Goal: Task Accomplishment & Management: Manage account settings

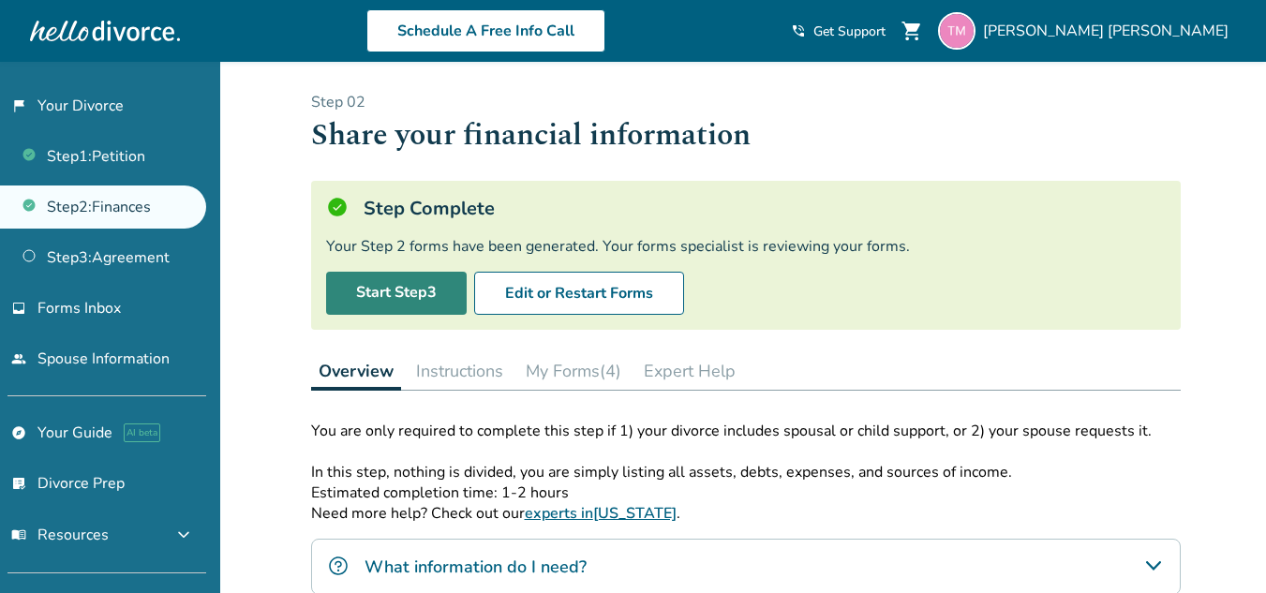
click at [406, 287] on link "Start Step 3" at bounding box center [396, 293] width 141 height 43
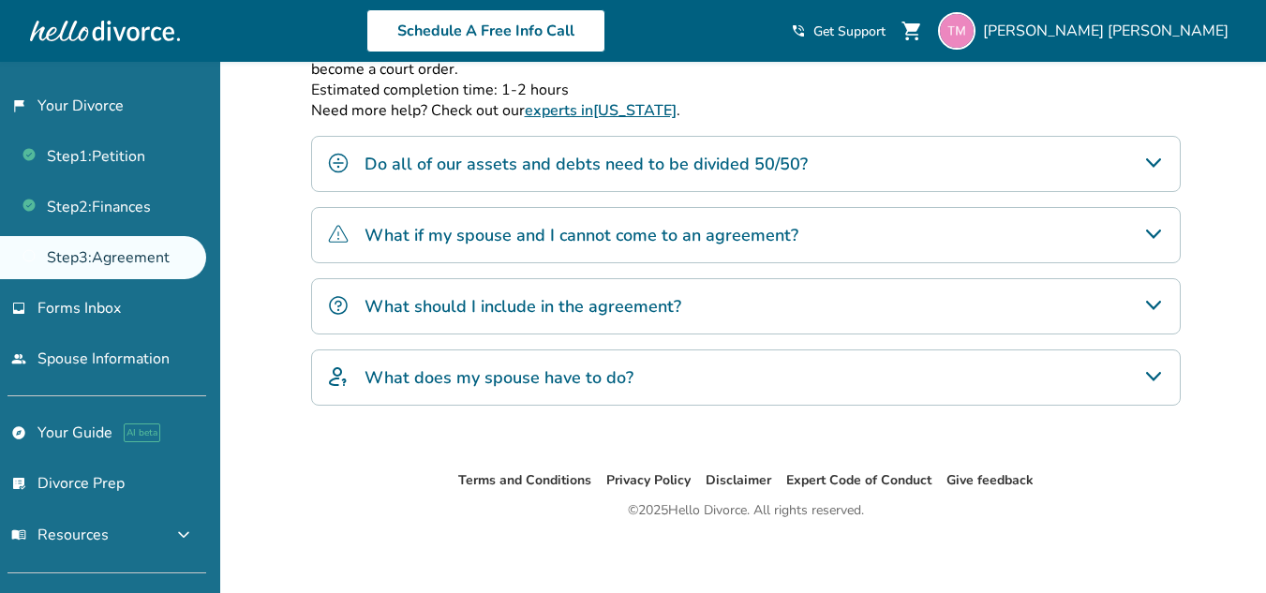
scroll to position [403, 0]
click at [1146, 159] on icon "Do all of our assets and debts need to be divided 50/50?" at bounding box center [1153, 161] width 22 height 22
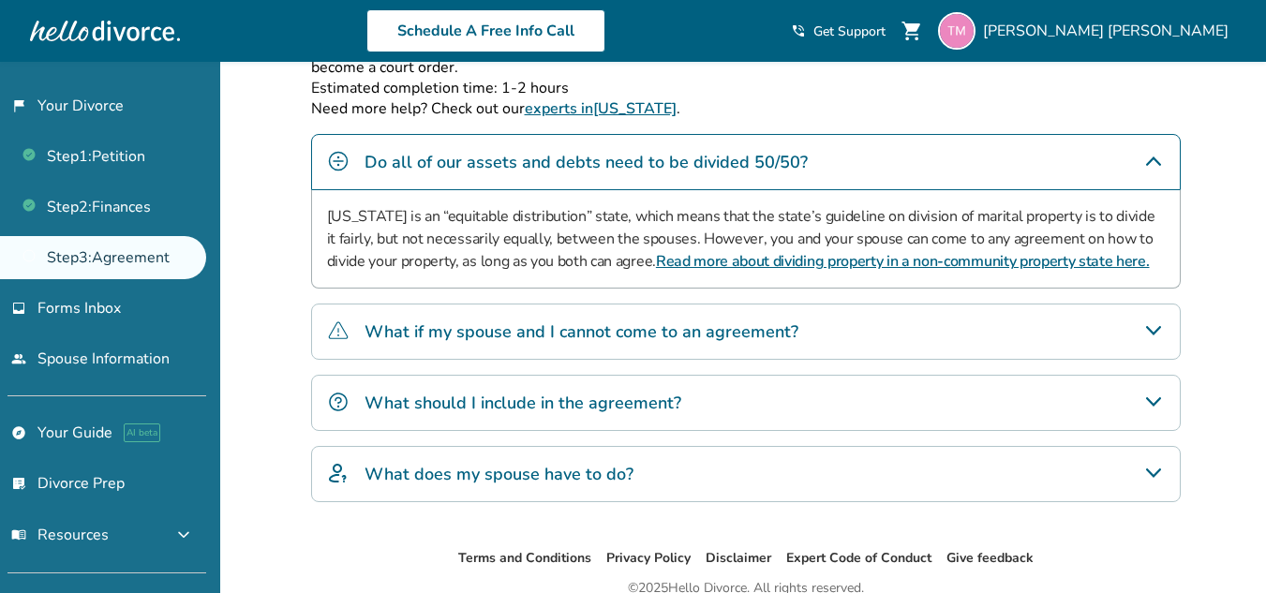
click at [1147, 156] on icon "Do all of our assets and debts need to be divided 50/50?" at bounding box center [1153, 161] width 22 height 22
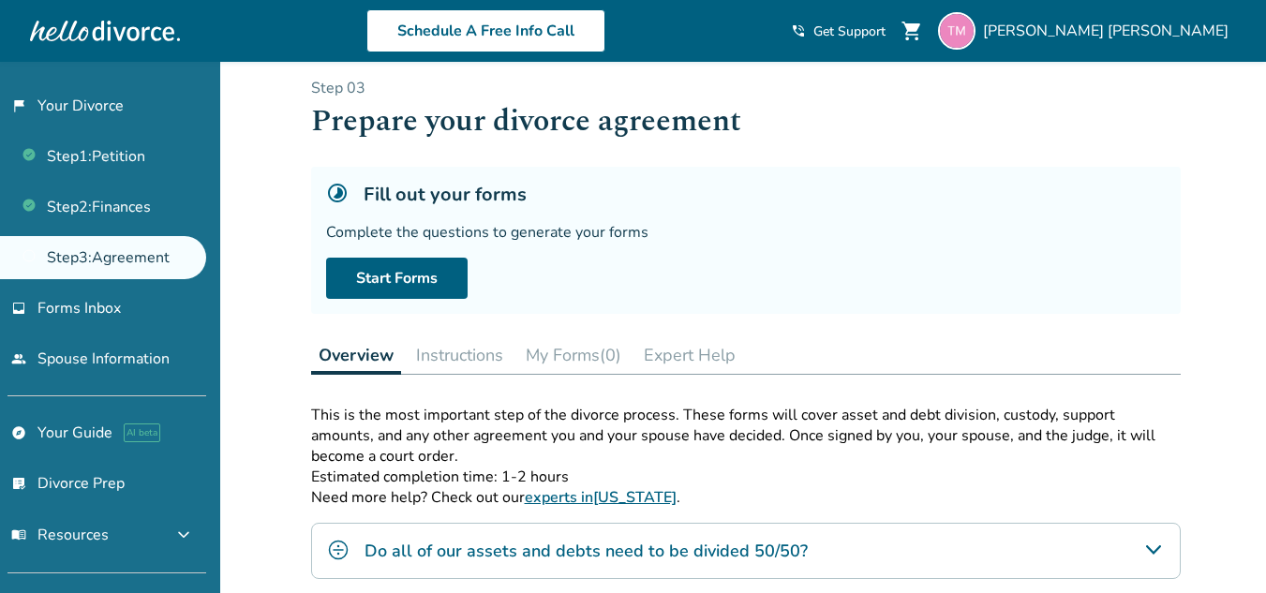
scroll to position [3, 0]
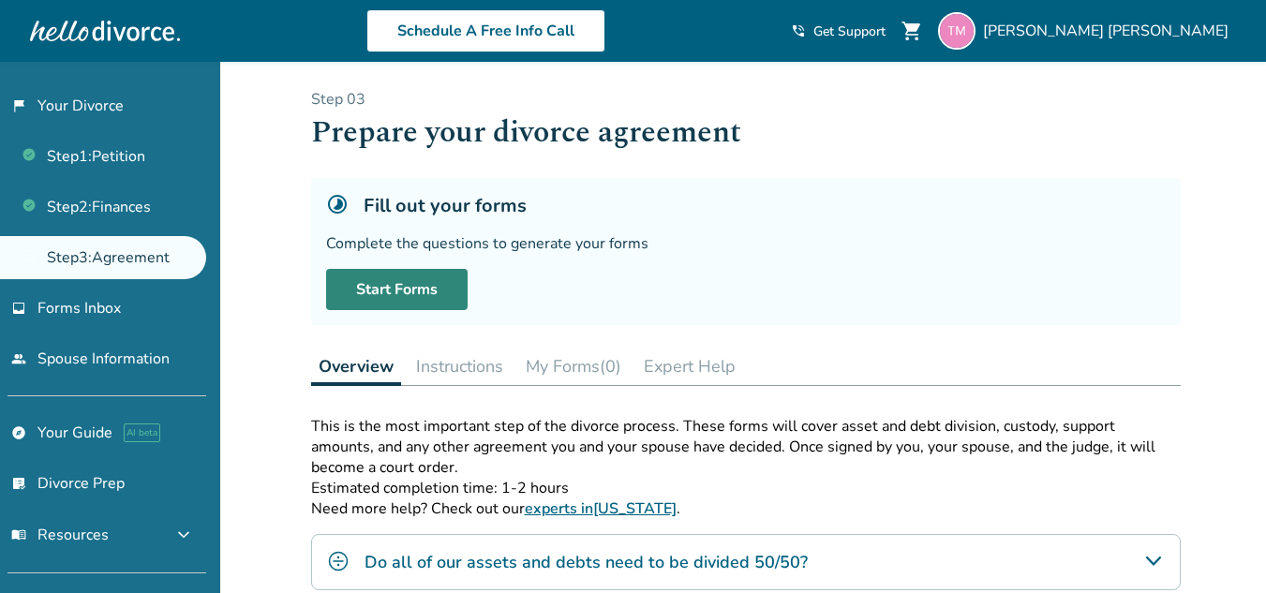
click at [409, 283] on link "Start Forms" at bounding box center [396, 289] width 141 height 41
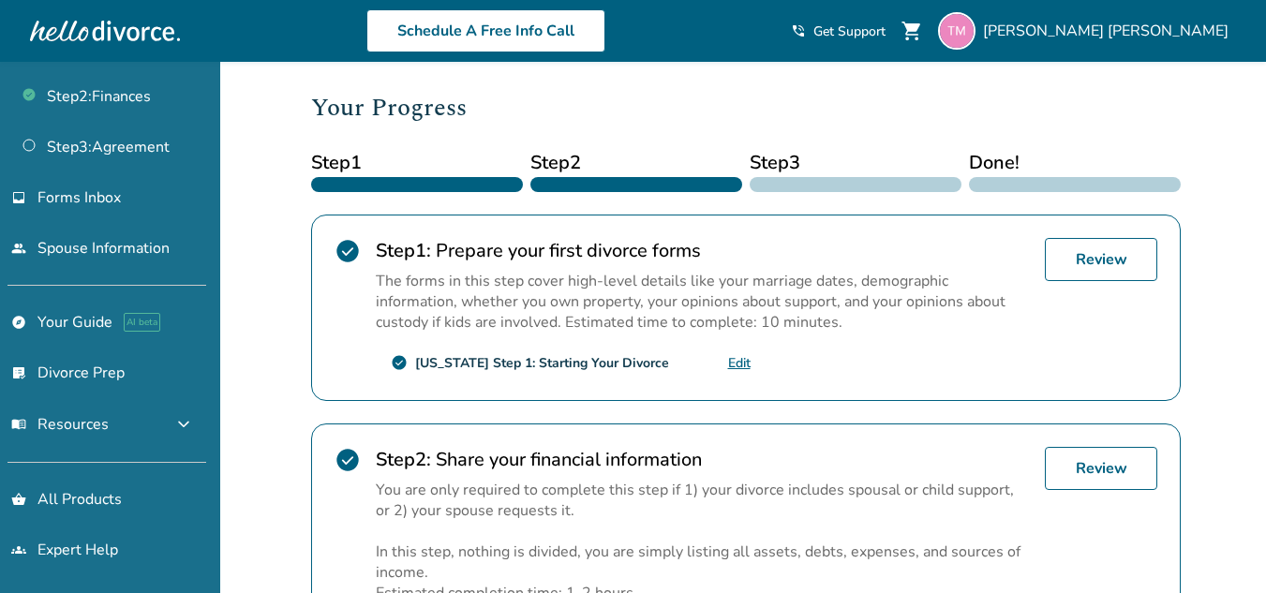
scroll to position [112, 0]
click at [175, 427] on span "expand_more" at bounding box center [183, 423] width 22 height 22
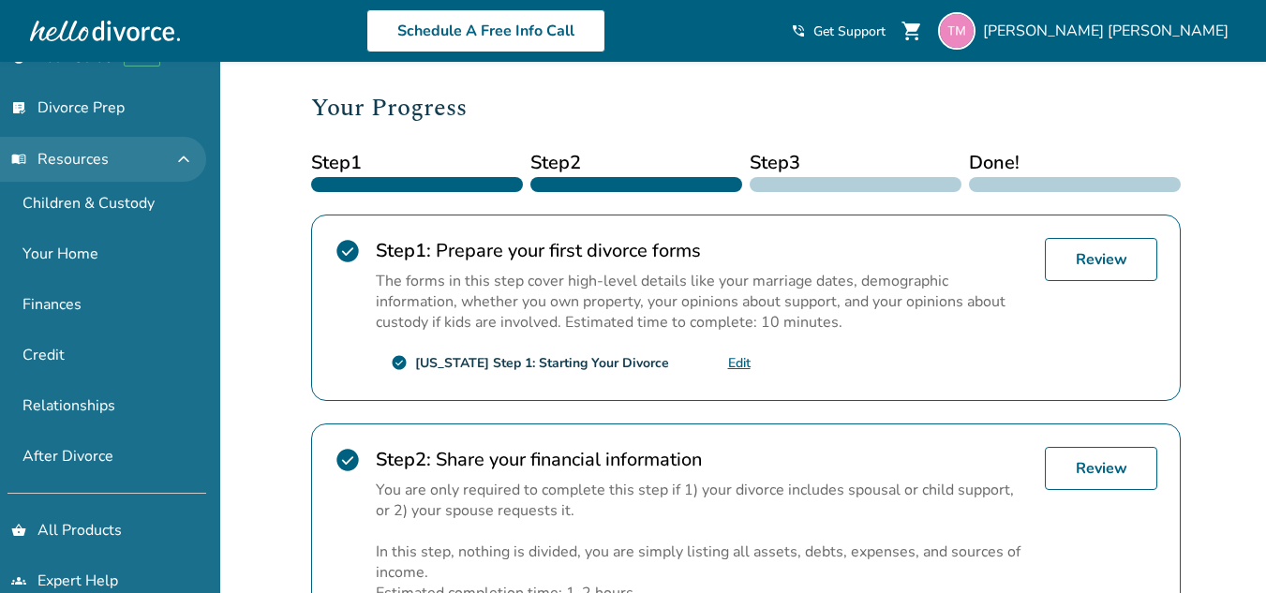
scroll to position [408, 0]
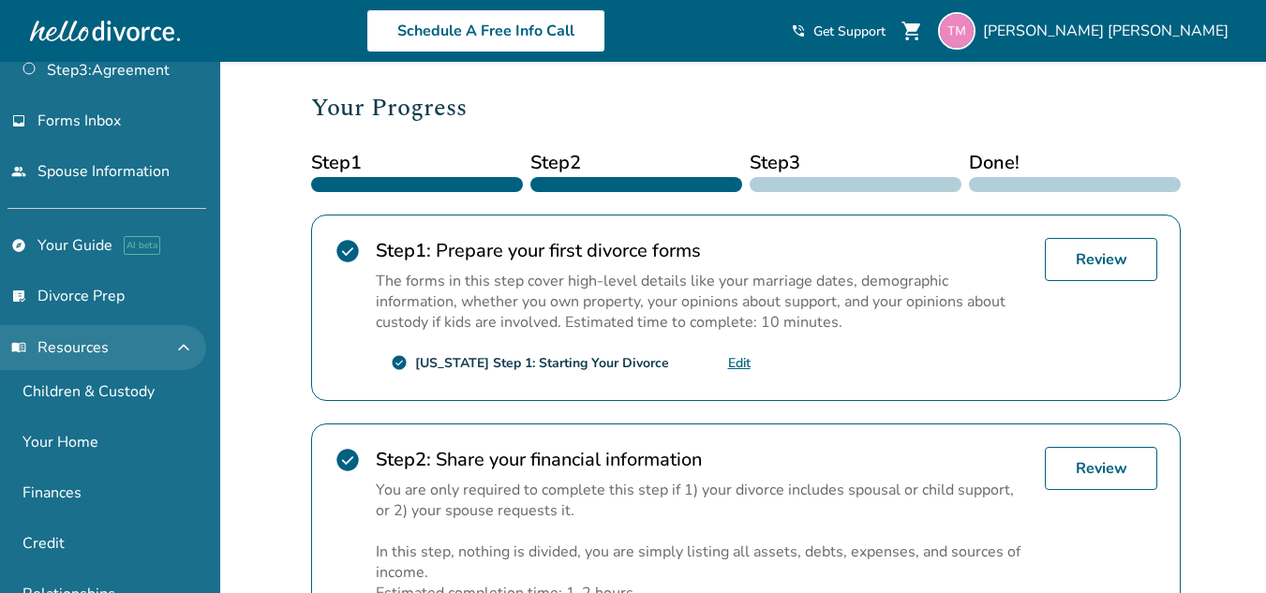
click at [176, 355] on span "expand_less" at bounding box center [183, 347] width 22 height 22
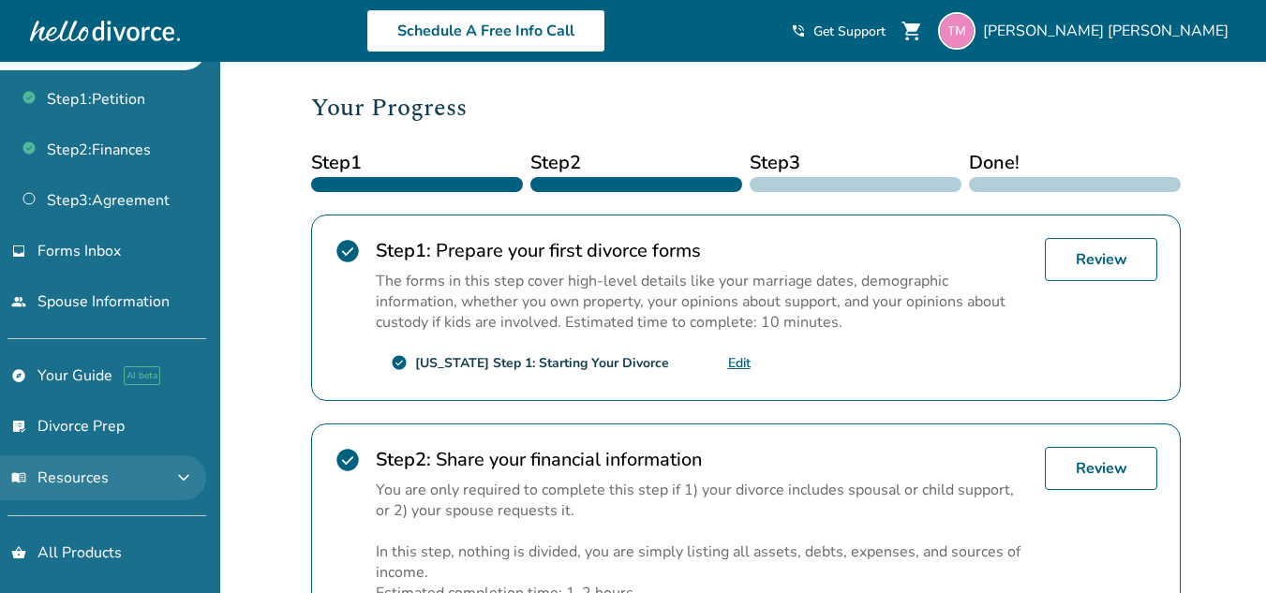
scroll to position [0, 0]
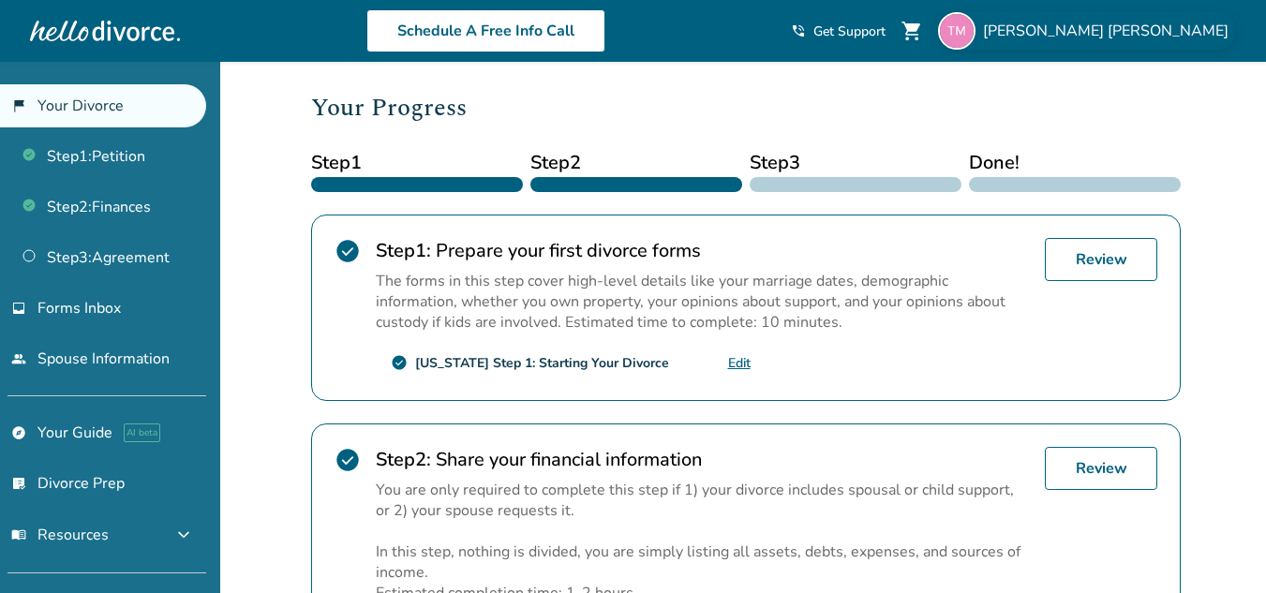
click at [1135, 42] on div "Tangelia Miller" at bounding box center [1087, 30] width 298 height 37
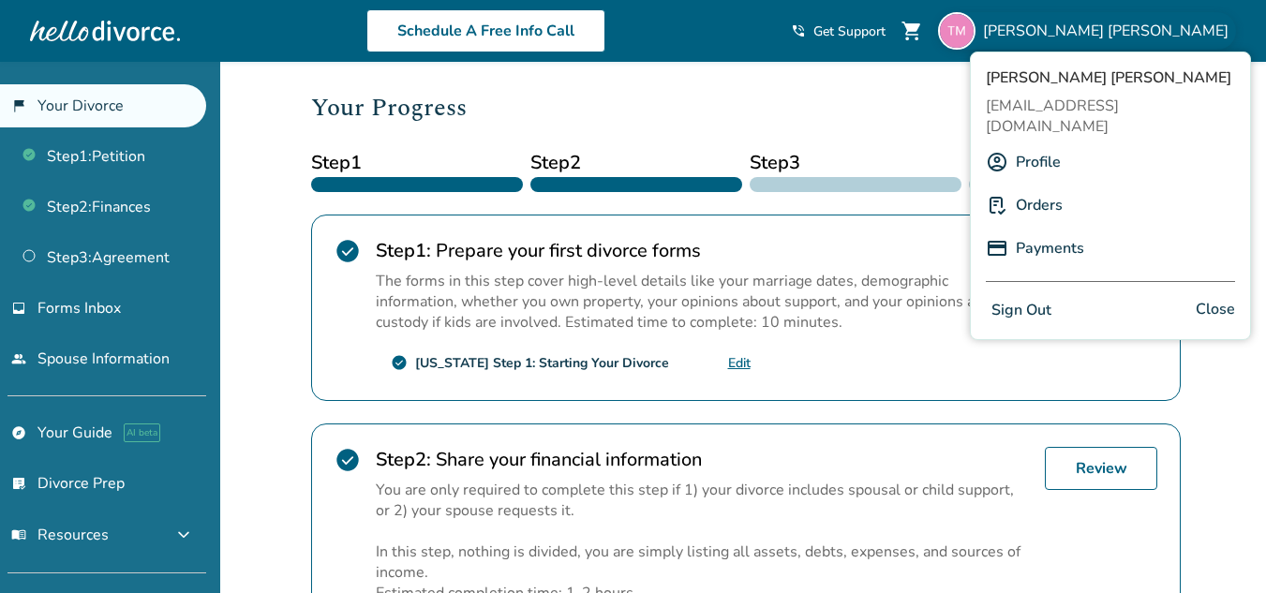
click at [1026, 297] on button "Sign Out" at bounding box center [1021, 310] width 71 height 27
